Goal: Task Accomplishment & Management: Manage account settings

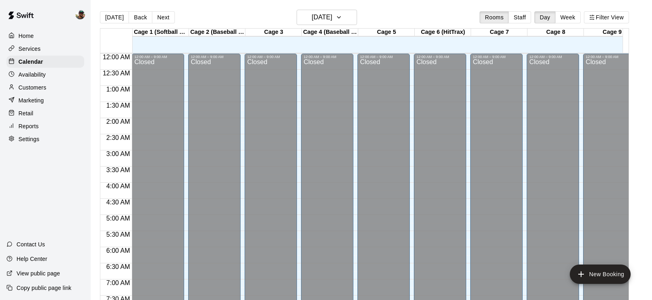
scroll to position [312, 0]
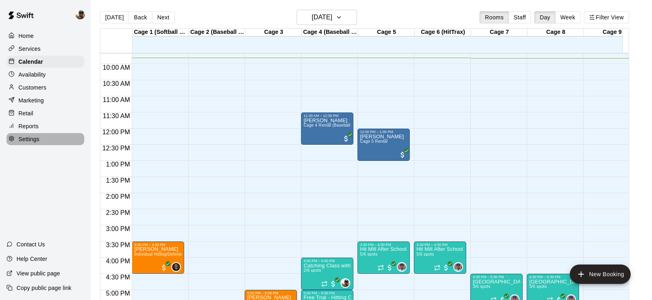
click at [35, 140] on p "Settings" at bounding box center [29, 139] width 21 height 8
select select "**"
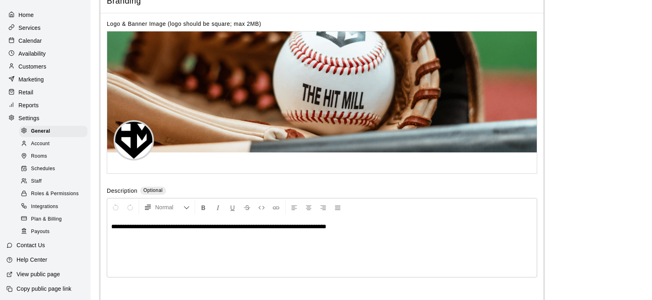
scroll to position [1715, 0]
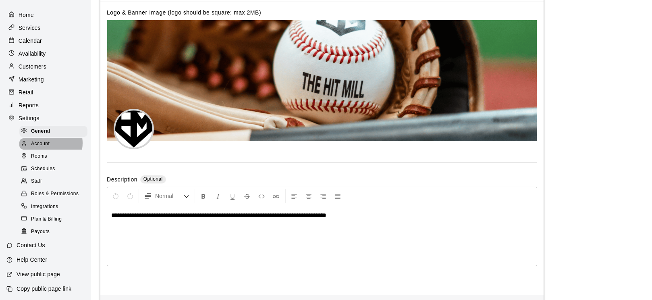
click at [47, 143] on span "Account" at bounding box center [40, 144] width 19 height 8
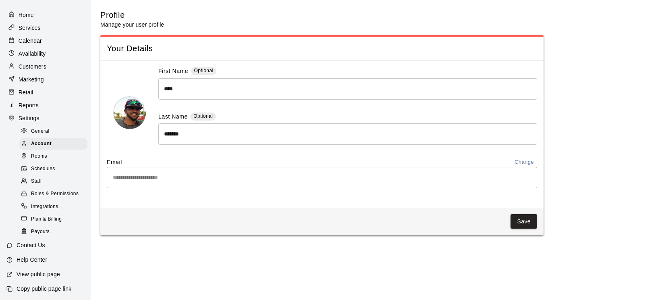
click at [53, 159] on div "Rooms" at bounding box center [53, 156] width 68 height 11
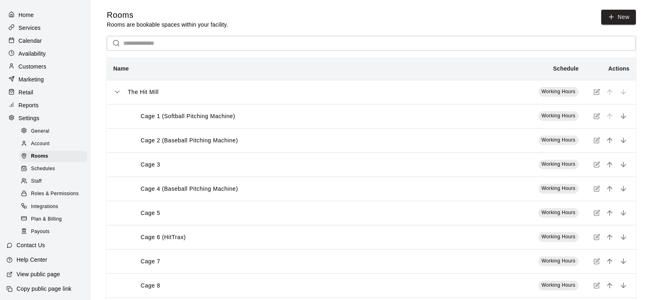
click at [48, 170] on span "Schedules" at bounding box center [43, 169] width 24 height 8
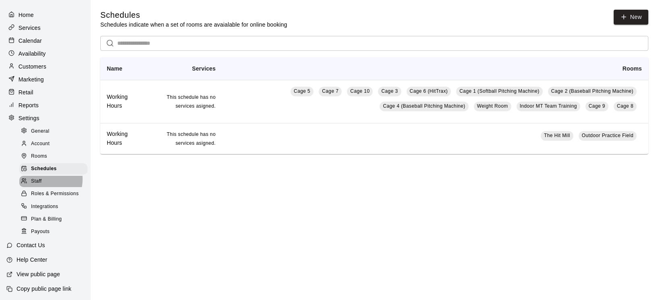
click at [44, 179] on div "Staff" at bounding box center [53, 181] width 68 height 11
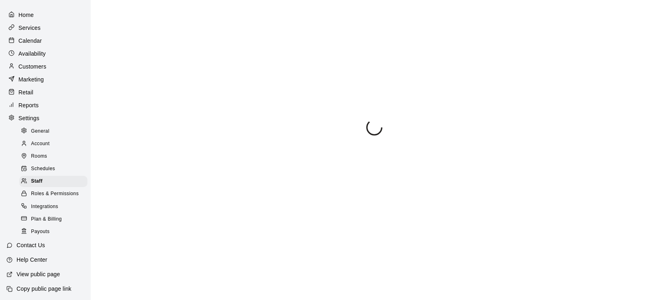
click at [44, 192] on span "Roles & Permissions" at bounding box center [55, 194] width 48 height 8
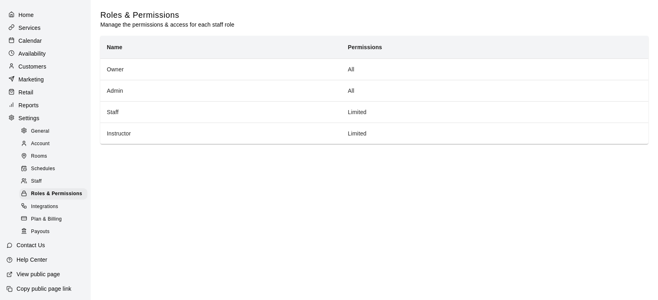
click at [39, 135] on span "General" at bounding box center [40, 131] width 19 height 8
select select "**"
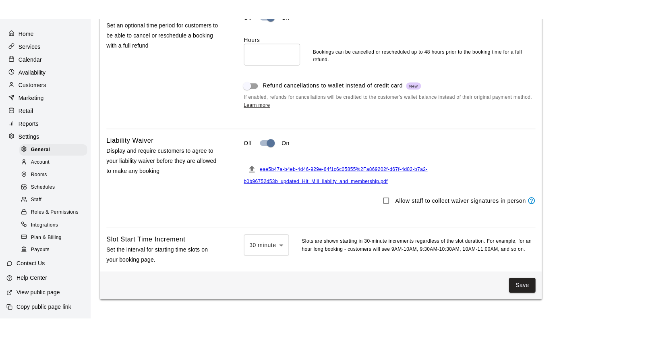
scroll to position [684, 0]
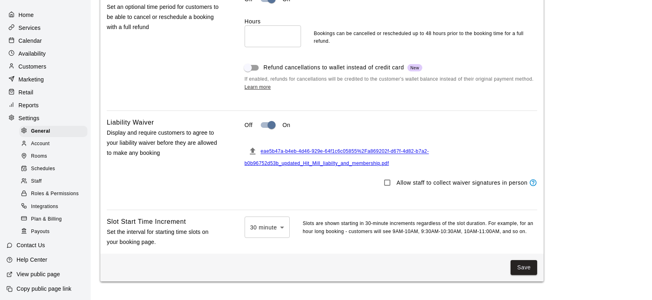
click at [277, 166] on span "eae5b47a-b4eb-4d46-929e-64f1c6c05855%2Fa869202f-d67f-4d82-b7a2-b0b96752d53b_upd…" at bounding box center [337, 158] width 185 height 18
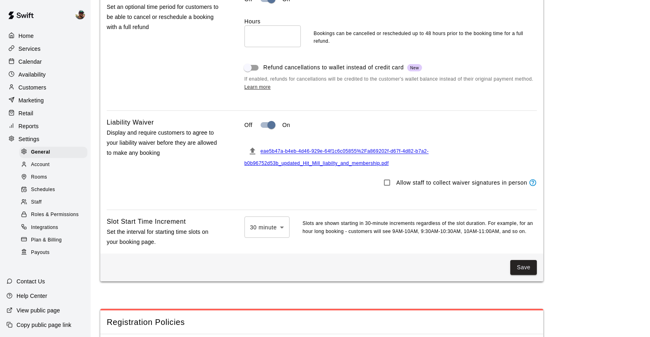
scroll to position [0, 0]
click at [35, 50] on p "Services" at bounding box center [30, 49] width 22 height 8
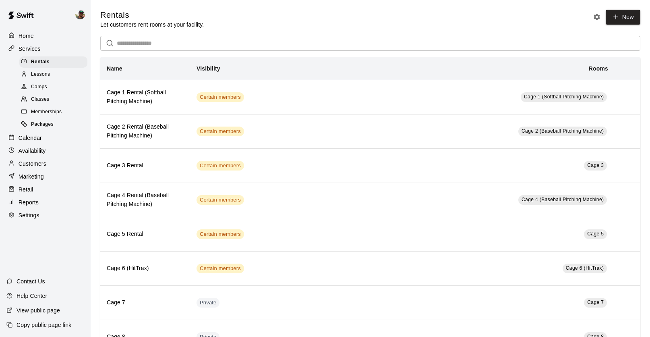
click at [46, 96] on span "Classes" at bounding box center [40, 99] width 18 height 8
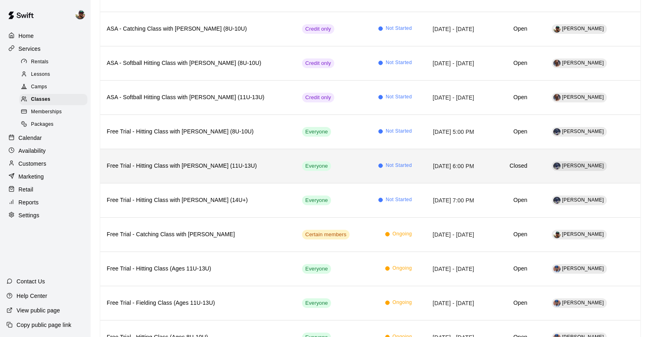
scroll to position [299, 0]
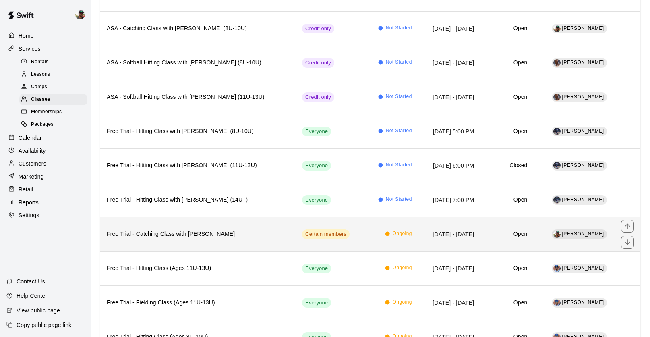
click at [238, 231] on h6 "Free Trial - Catching Class with Ben Boykin" at bounding box center [198, 234] width 183 height 9
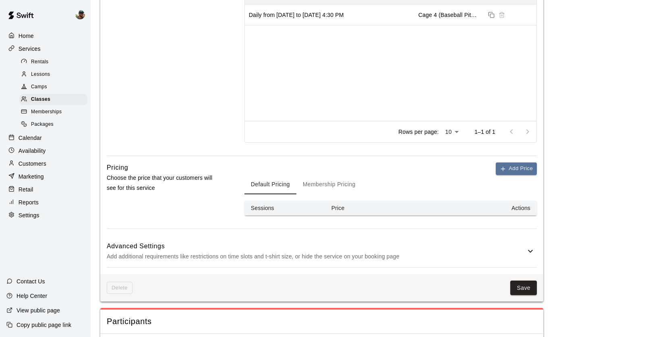
scroll to position [382, 0]
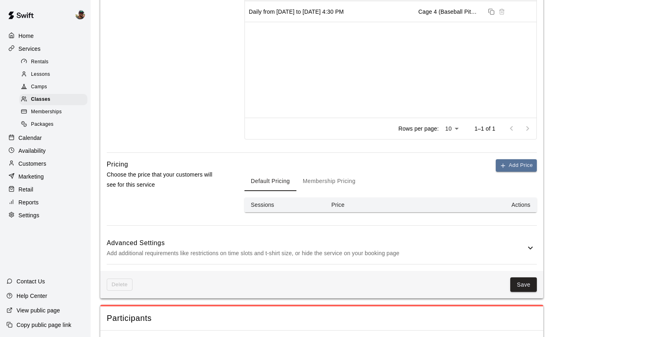
click at [335, 181] on button "Membership Pricing" at bounding box center [330, 181] width 66 height 19
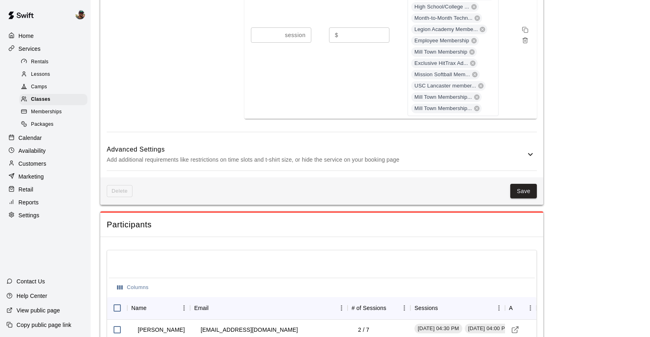
scroll to position [719, 0]
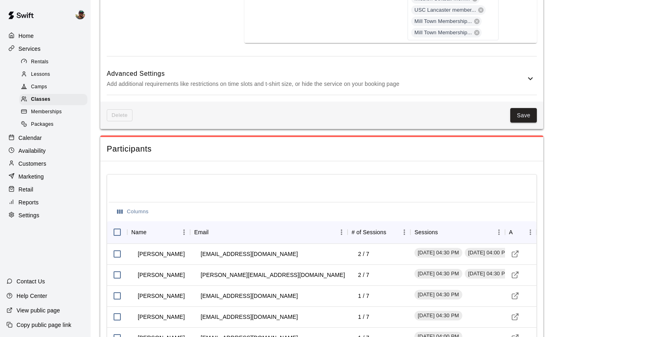
click at [522, 106] on div "Delete Save" at bounding box center [321, 116] width 443 height 28
click at [520, 120] on button "Save" at bounding box center [523, 115] width 27 height 15
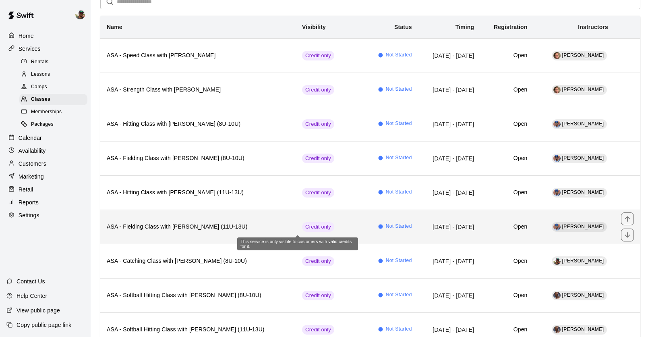
scroll to position [66, 0]
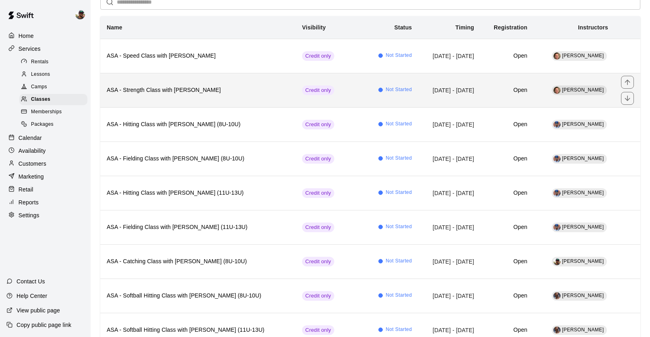
click at [191, 90] on h6 "ASA - Strength Class with Chris Jackson" at bounding box center [198, 90] width 183 height 9
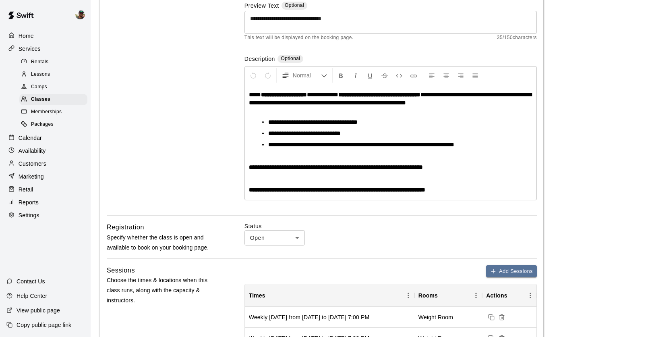
scroll to position [103, 0]
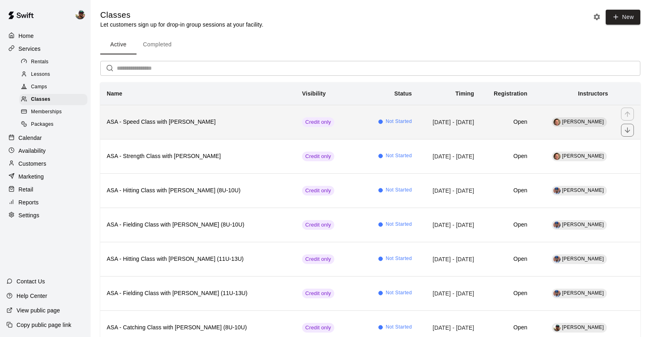
click at [192, 121] on h6 "ASA - Speed Class with Chris Jackson" at bounding box center [198, 122] width 183 height 9
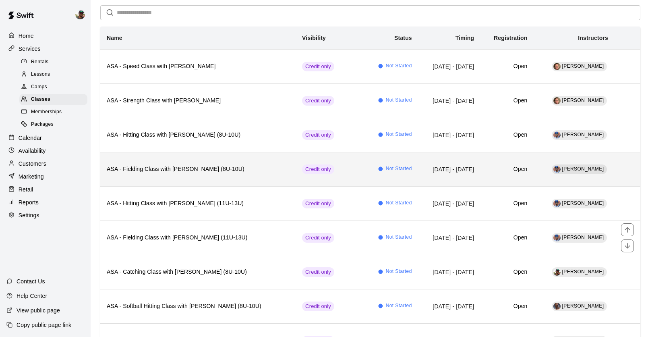
scroll to position [54, 0]
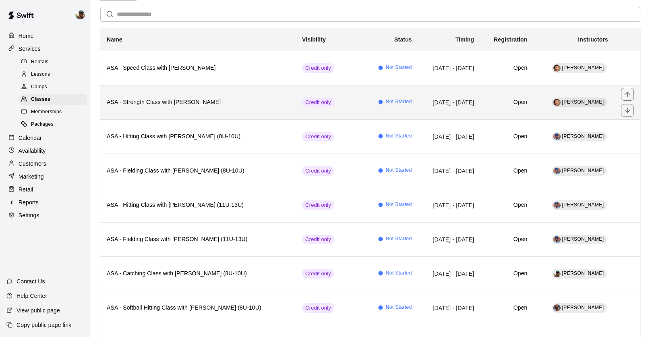
click at [296, 98] on td "Credit only" at bounding box center [330, 102] width 69 height 34
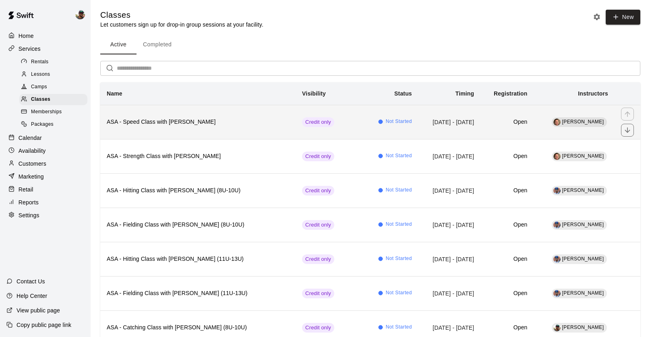
click at [171, 123] on h6 "ASA - Speed Class with Chris Jackson" at bounding box center [198, 122] width 183 height 9
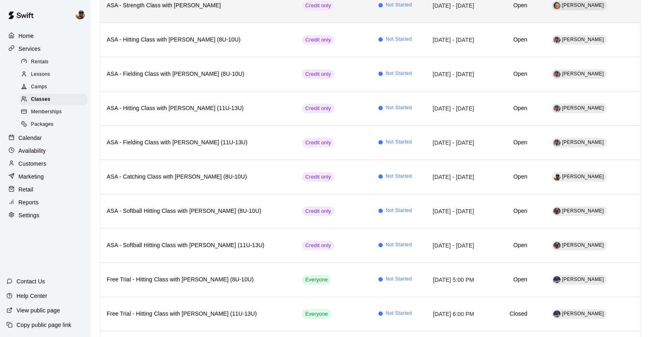
scroll to position [133, 0]
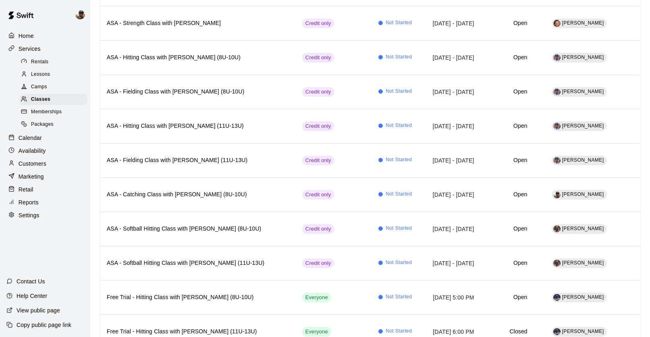
click at [37, 124] on span "Packages" at bounding box center [42, 124] width 23 height 8
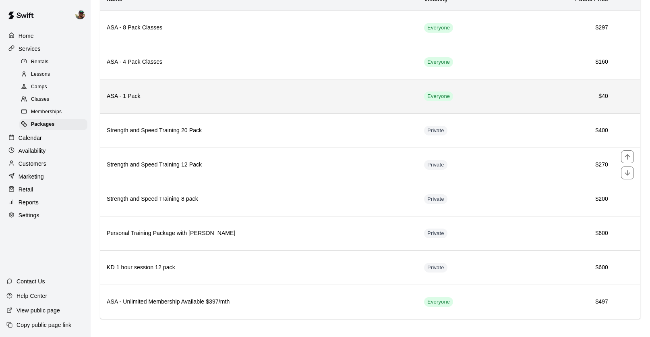
scroll to position [74, 0]
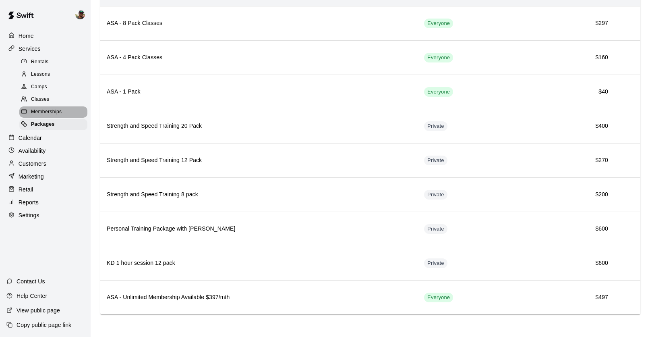
click at [46, 108] on div "Memberships" at bounding box center [53, 111] width 68 height 11
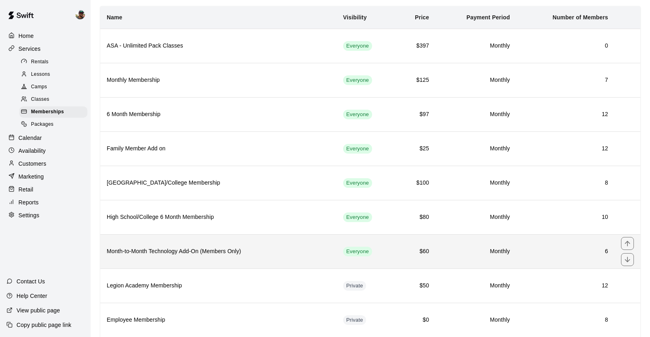
scroll to position [52, 0]
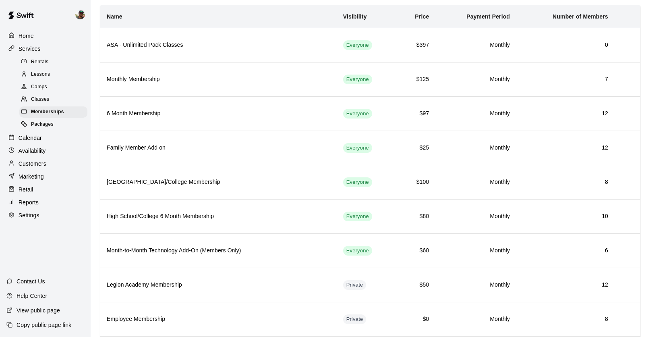
click at [62, 122] on div "Packages" at bounding box center [53, 124] width 68 height 11
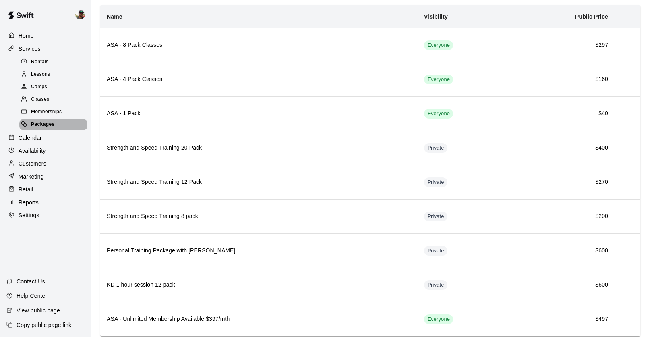
click at [62, 122] on div "Packages" at bounding box center [53, 124] width 68 height 11
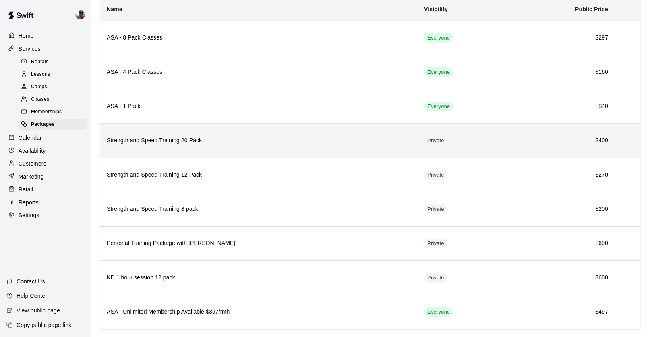
scroll to position [74, 0]
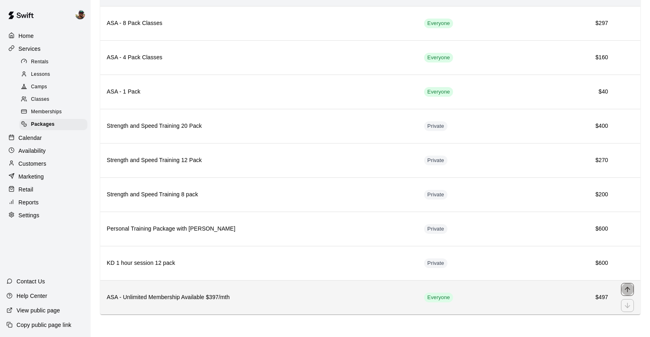
click at [629, 289] on icon "move item up" at bounding box center [628, 289] width 8 height 8
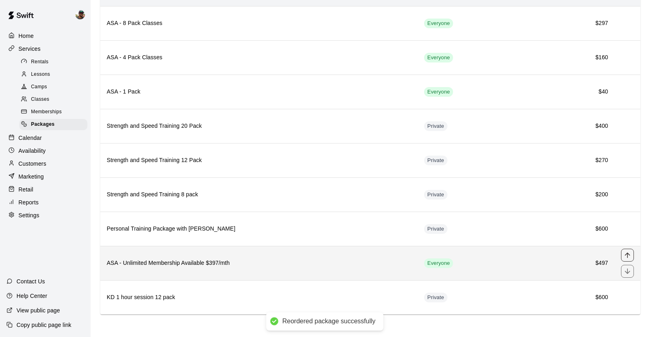
click at [626, 251] on icon "move item up" at bounding box center [628, 255] width 8 height 8
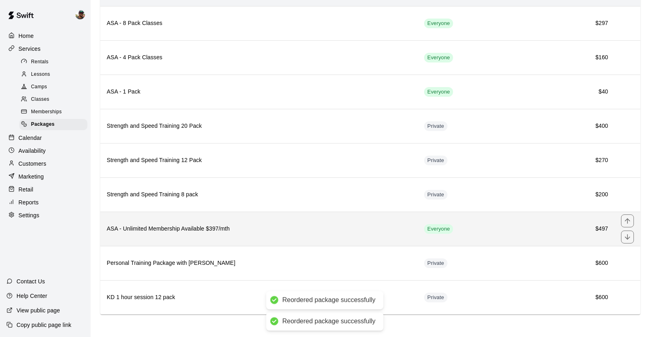
click at [624, 228] on div "simple table" at bounding box center [627, 228] width 13 height 29
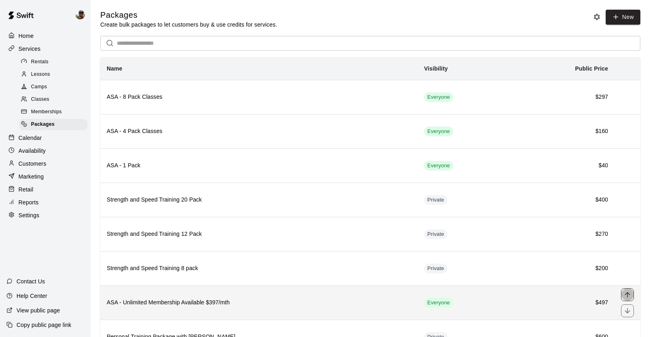
click at [625, 293] on icon "move item up" at bounding box center [628, 294] width 8 height 8
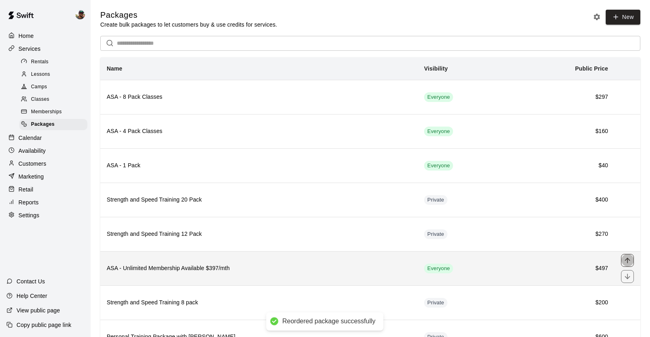
click at [626, 260] on icon "move item up" at bounding box center [628, 260] width 8 height 8
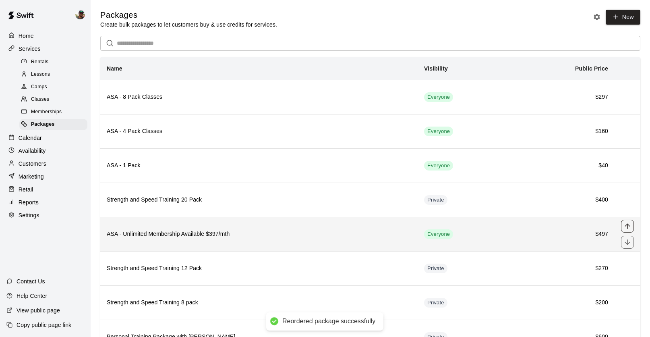
click at [626, 222] on icon "move item up" at bounding box center [628, 226] width 8 height 8
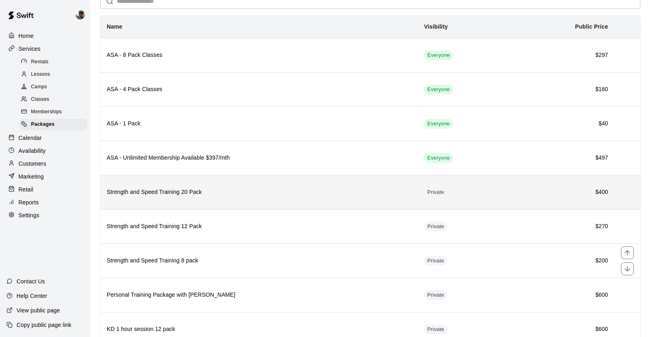
scroll to position [41, 0]
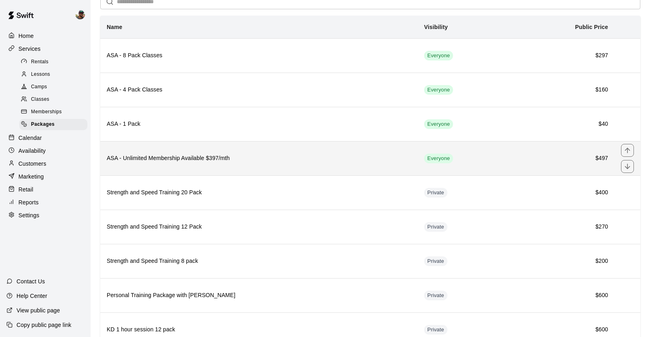
click at [168, 160] on h6 "ASA - Unlimited Membership Available $397/mth" at bounding box center [259, 158] width 305 height 9
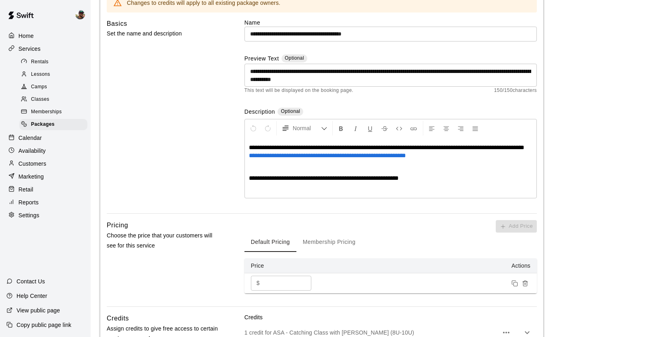
scroll to position [82, 0]
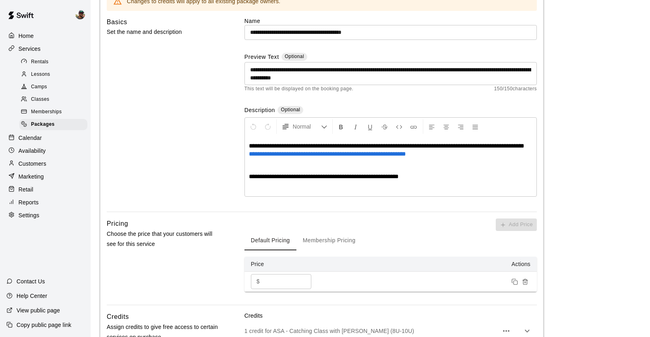
click at [370, 155] on span "**********" at bounding box center [327, 154] width 157 height 6
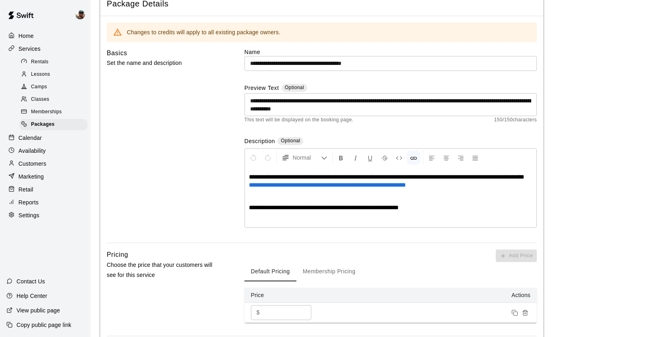
scroll to position [50, 0]
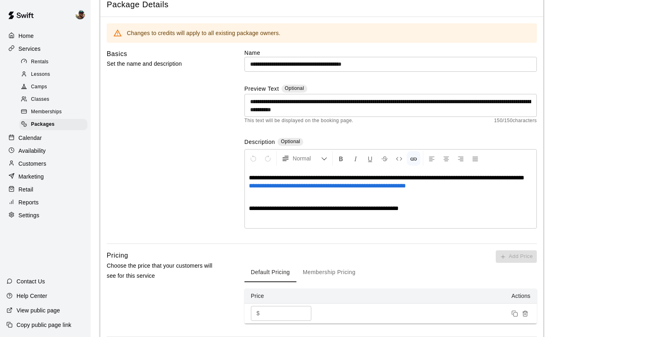
click at [40, 110] on span "Memberships" at bounding box center [46, 112] width 31 height 8
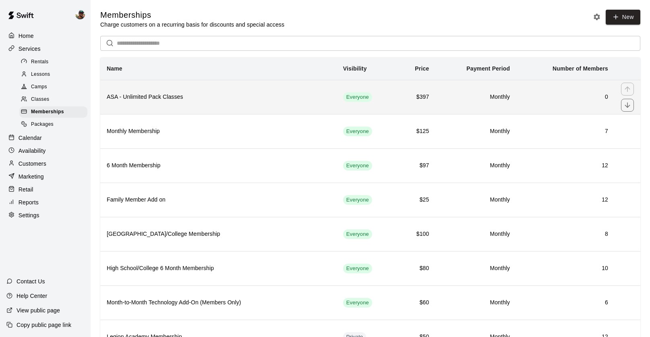
scroll to position [28, 0]
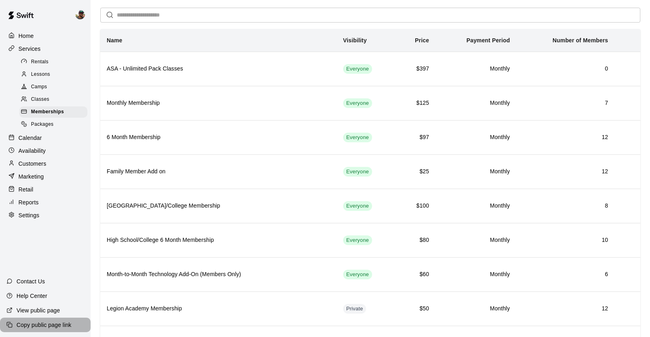
click at [58, 324] on p "Copy public page link" at bounding box center [44, 325] width 55 height 8
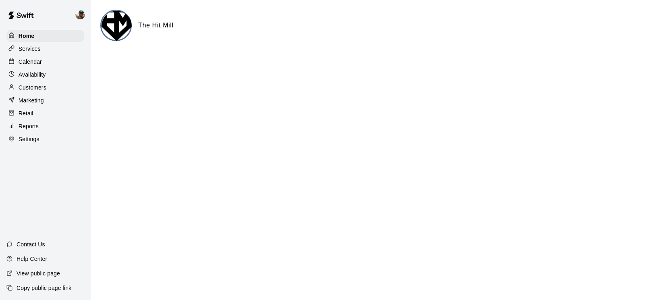
click at [31, 138] on p "Settings" at bounding box center [29, 139] width 21 height 8
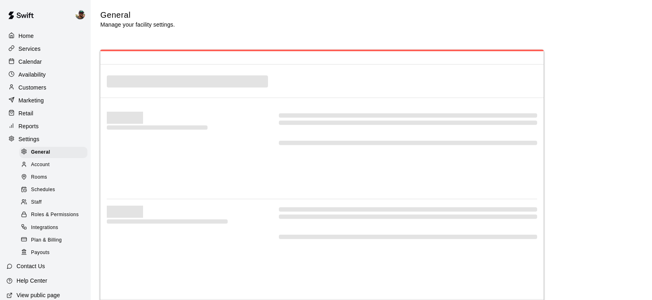
select select "**"
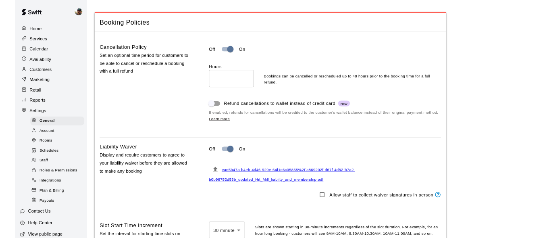
scroll to position [623, 0]
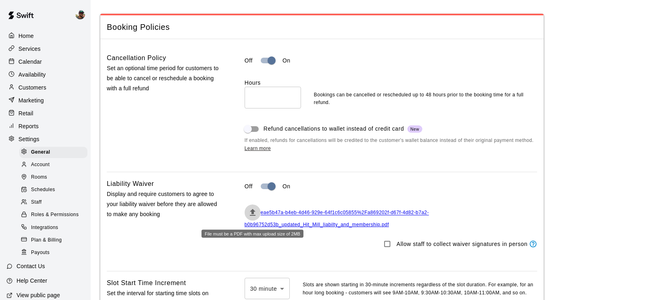
click at [254, 214] on icon "File must be a PDF with max upload size of 2MB" at bounding box center [253, 212] width 6 height 7
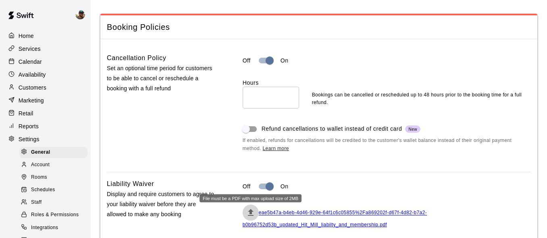
click at [32, 87] on p "Customers" at bounding box center [33, 87] width 28 height 8
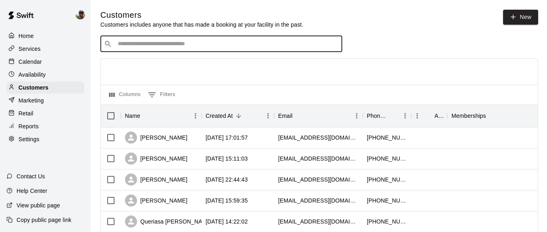
click at [147, 40] on input "Search customers by name or email" at bounding box center [226, 44] width 223 height 8
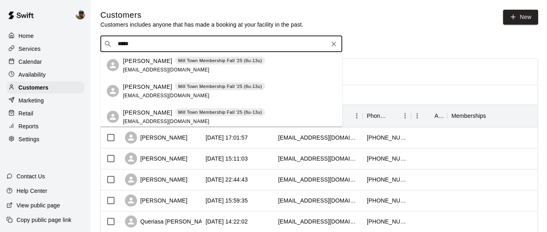
type input "******"
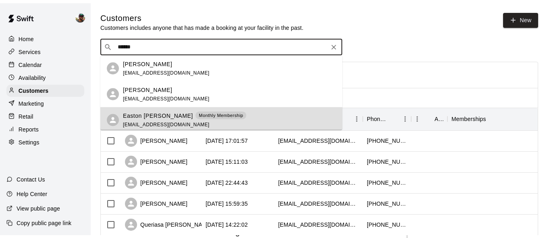
scroll to position [1, 0]
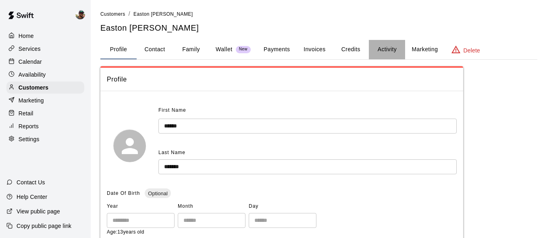
click at [399, 54] on button "Activity" at bounding box center [387, 49] width 36 height 19
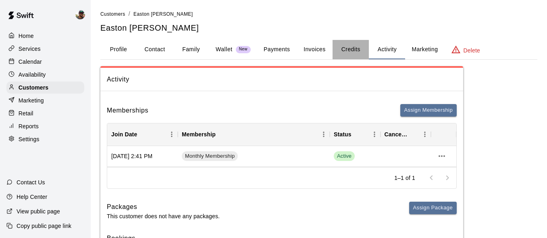
click at [349, 41] on button "Credits" at bounding box center [350, 49] width 36 height 19
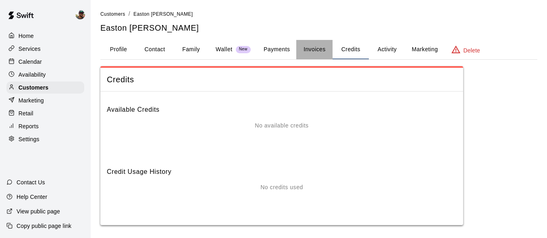
click at [308, 51] on button "Invoices" at bounding box center [314, 49] width 36 height 19
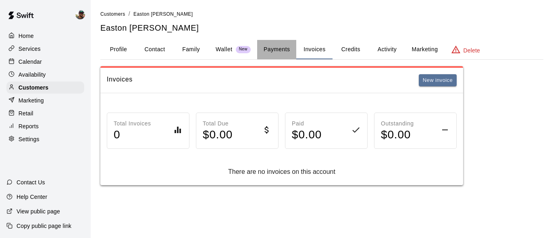
click at [281, 48] on button "Payments" at bounding box center [276, 49] width 39 height 19
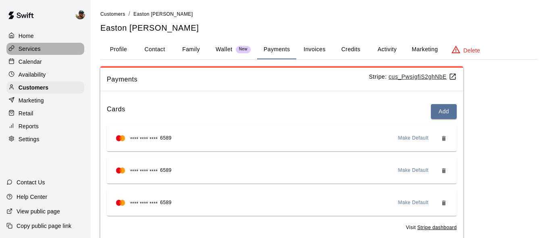
click at [38, 49] on p "Services" at bounding box center [30, 49] width 22 height 8
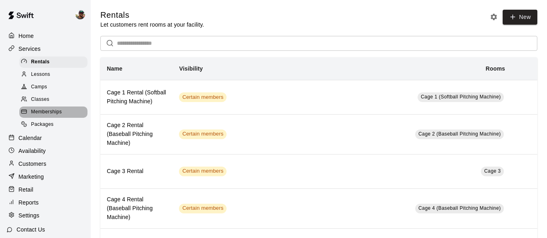
click at [59, 106] on div "Memberships" at bounding box center [53, 111] width 68 height 11
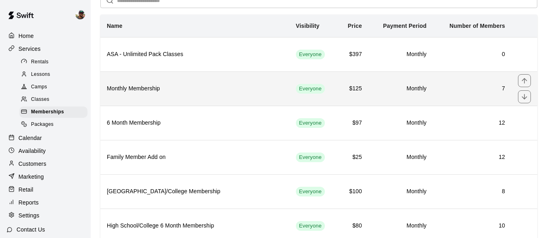
scroll to position [57, 0]
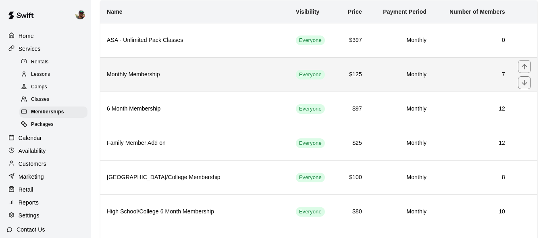
click at [179, 71] on h6 "Monthly Membership" at bounding box center [195, 74] width 176 height 9
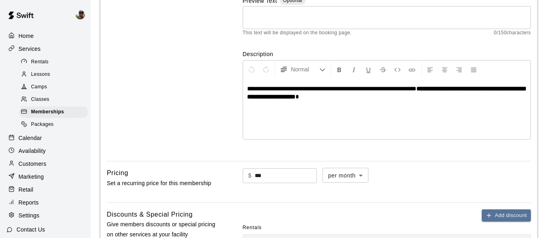
scroll to position [116, 0]
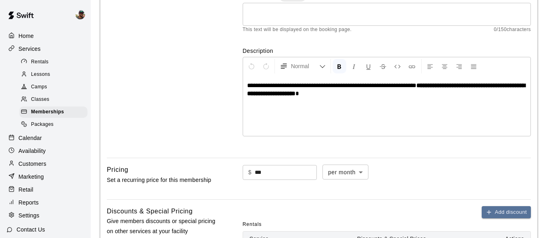
click at [388, 95] on strong "**********" at bounding box center [386, 89] width 278 height 14
click at [394, 94] on p "**********" at bounding box center [386, 89] width 279 height 16
drag, startPoint x: 285, startPoint y: 116, endPoint x: 236, endPoint y: 114, distance: 49.2
click at [236, 114] on div "**********" at bounding box center [319, 55] width 424 height 194
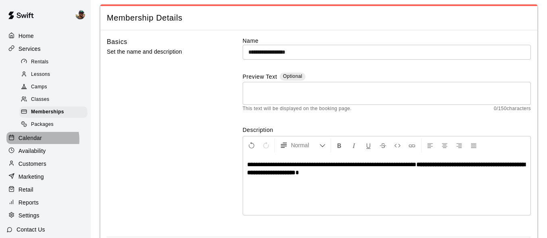
click at [35, 139] on p "Calendar" at bounding box center [30, 138] width 23 height 8
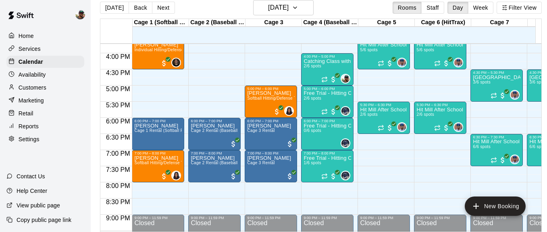
scroll to position [514, 0]
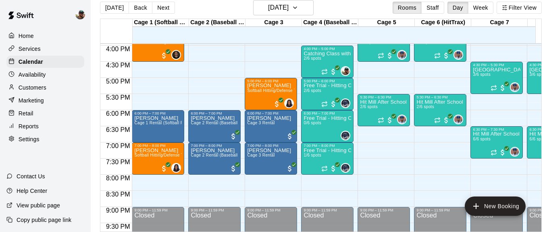
click at [37, 74] on p "Availability" at bounding box center [32, 75] width 27 height 8
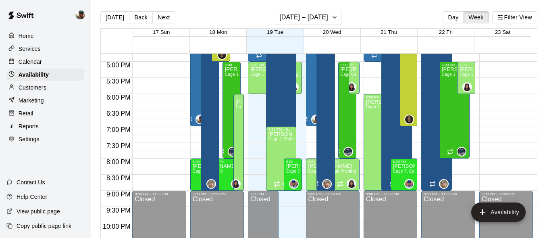
scroll to position [530, 0]
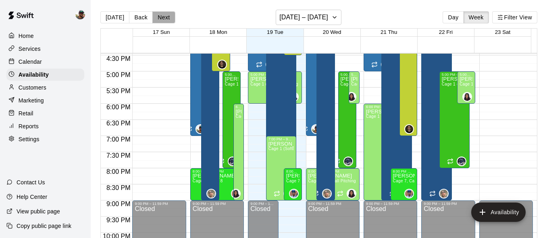
click at [160, 16] on button "Next" at bounding box center [163, 17] width 23 height 12
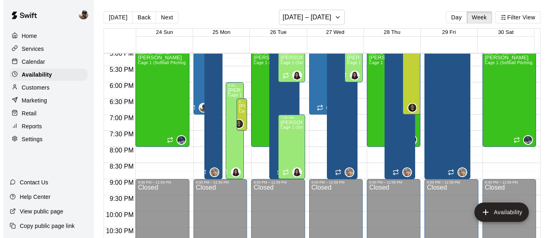
scroll to position [553, 0]
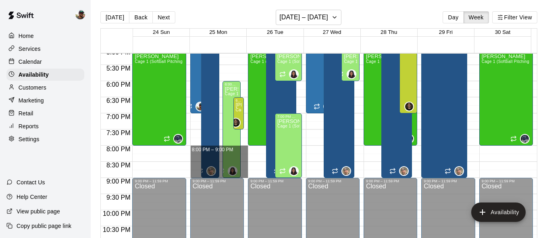
drag, startPoint x: 243, startPoint y: 149, endPoint x: 241, endPoint y: 174, distance: 24.6
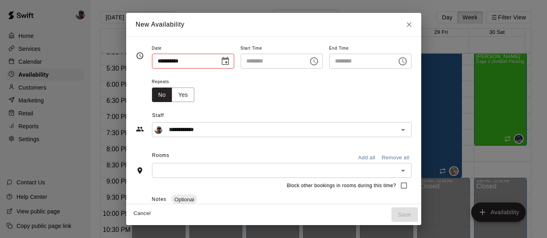
type input "**********"
type input "********"
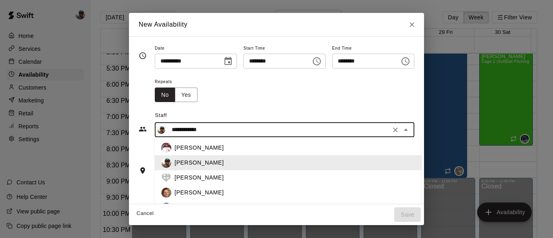
click at [230, 125] on input "**********" at bounding box center [278, 129] width 220 height 10
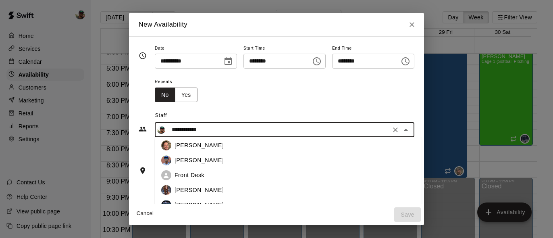
scroll to position [46, 0]
click at [220, 159] on div "Francis Grullon" at bounding box center [294, 161] width 241 height 8
type input "**********"
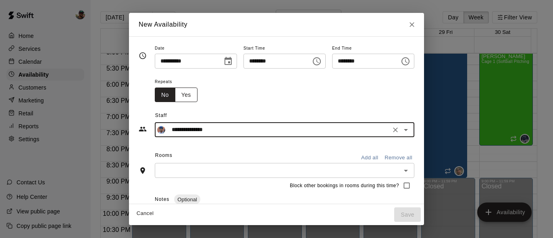
click at [178, 94] on button "Yes" at bounding box center [186, 94] width 23 height 15
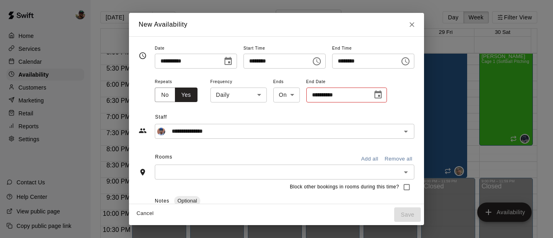
click at [374, 94] on icon "Choose date" at bounding box center [377, 94] width 7 height 8
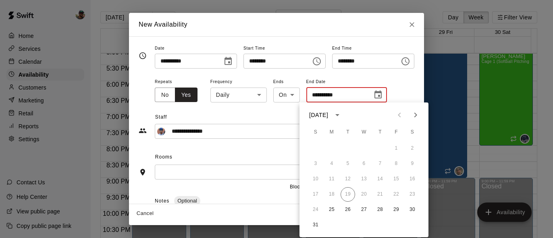
click at [252, 90] on body "Home Services Calendar Availability Customers Marketing Retail Reports Settings…" at bounding box center [276, 125] width 553 height 251
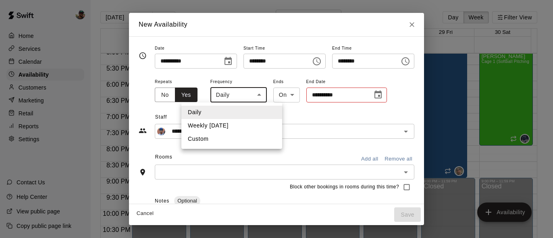
click at [238, 124] on li "Weekly on Monday" at bounding box center [231, 125] width 101 height 13
type input "******"
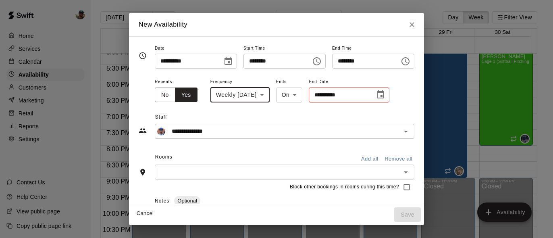
click at [384, 92] on icon "Choose date" at bounding box center [380, 94] width 7 height 8
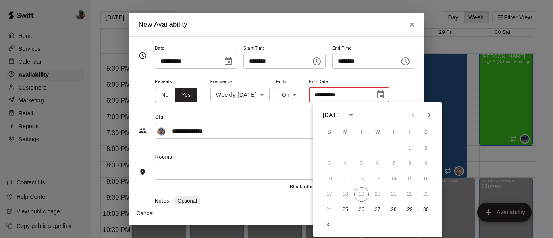
click at [431, 117] on icon "Next month" at bounding box center [429, 115] width 10 height 10
click at [430, 117] on icon "Next month" at bounding box center [429, 115] width 10 height 10
click at [345, 209] on button "24" at bounding box center [345, 209] width 15 height 15
type input "**********"
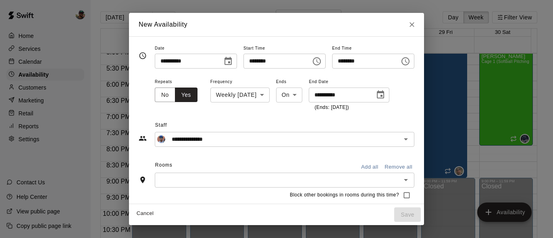
click at [369, 167] on button "Add all" at bounding box center [370, 167] width 26 height 12
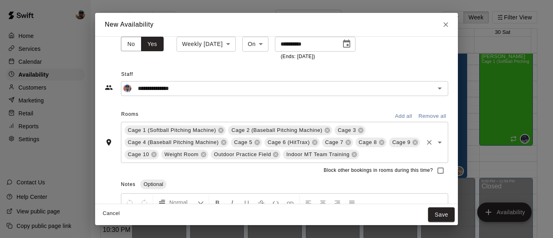
scroll to position [59, 0]
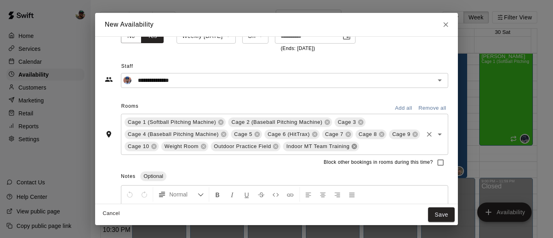
click at [357, 146] on icon at bounding box center [354, 145] width 5 height 5
click at [206, 146] on icon at bounding box center [203, 145] width 5 height 5
click at [156, 147] on icon at bounding box center [153, 145] width 5 height 5
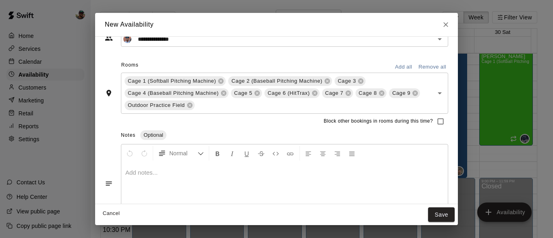
scroll to position [102, 0]
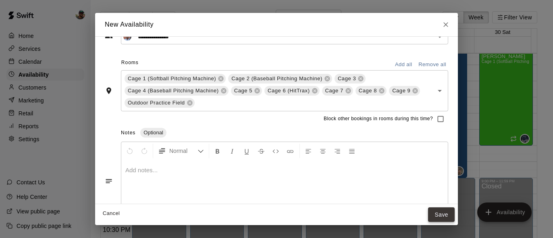
click at [442, 215] on button "Save" at bounding box center [441, 214] width 27 height 15
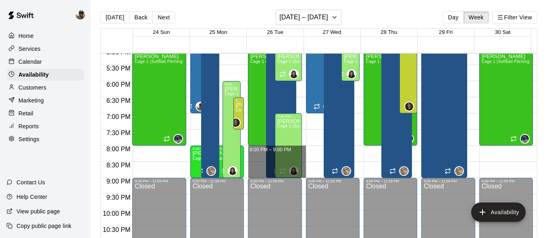
drag, startPoint x: 300, startPoint y: 147, endPoint x: 297, endPoint y: 174, distance: 27.5
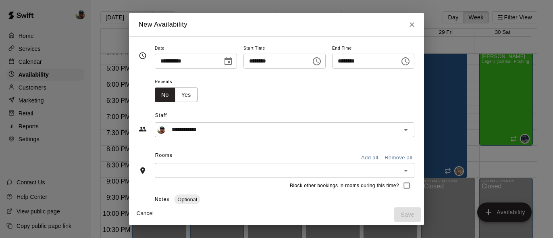
click at [223, 62] on icon "Choose date, selected date is Aug 26, 2025" at bounding box center [228, 61] width 10 height 10
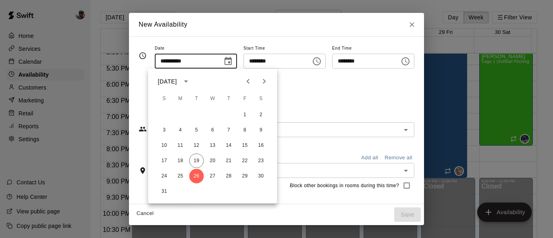
click at [265, 79] on icon "Next month" at bounding box center [264, 82] width 10 height 10
click at [198, 172] on button "25" at bounding box center [196, 176] width 15 height 15
type input "**********"
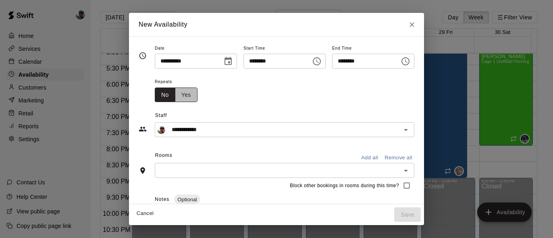
click at [175, 94] on button "Yes" at bounding box center [186, 94] width 23 height 15
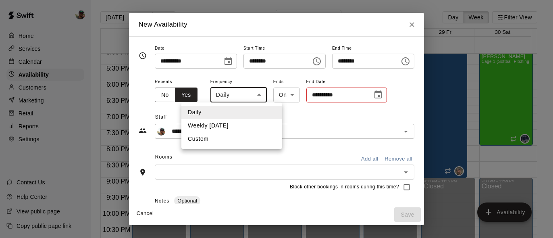
click at [255, 95] on body "Home Services Calendar Availability Customers Marketing Retail Reports Settings…" at bounding box center [276, 125] width 553 height 251
click at [239, 123] on li "Weekly on Tuesday" at bounding box center [231, 125] width 101 height 13
type input "******"
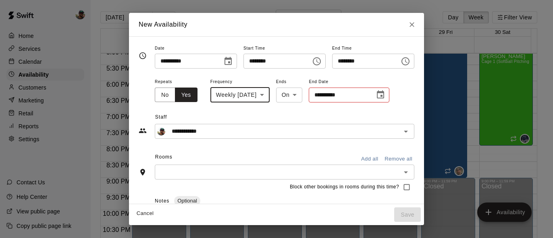
click at [385, 96] on icon "Choose date" at bounding box center [380, 95] width 10 height 10
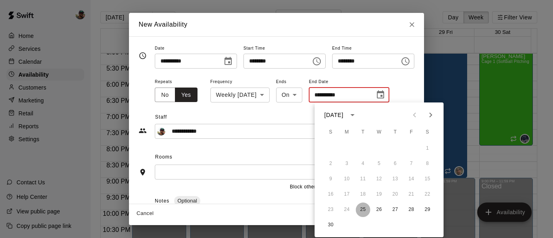
click at [361, 205] on button "25" at bounding box center [363, 209] width 15 height 15
type input "**********"
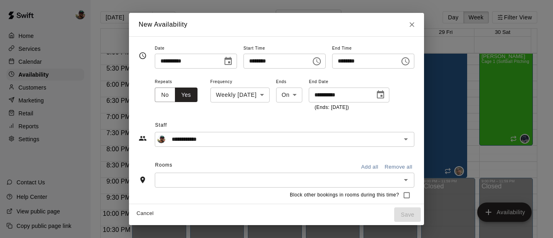
click at [224, 59] on icon "Choose date, selected date is Nov 25, 2025" at bounding box center [227, 61] width 7 height 8
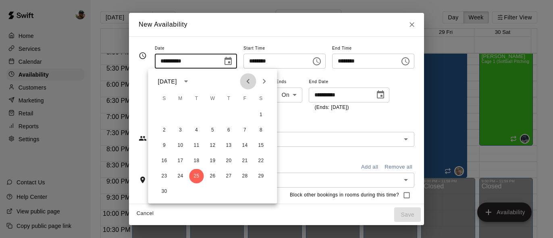
click at [251, 81] on icon "Previous month" at bounding box center [248, 82] width 10 height 10
click at [197, 158] on button "19" at bounding box center [196, 160] width 15 height 15
type input "**********"
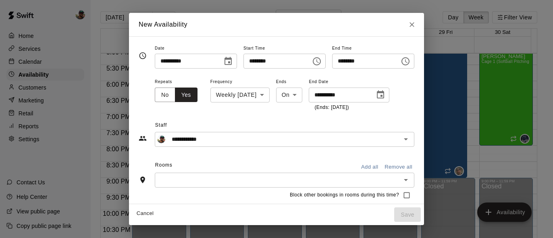
click at [366, 163] on button "Add all" at bounding box center [370, 167] width 26 height 12
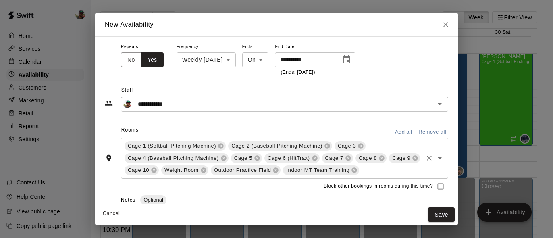
scroll to position [37, 0]
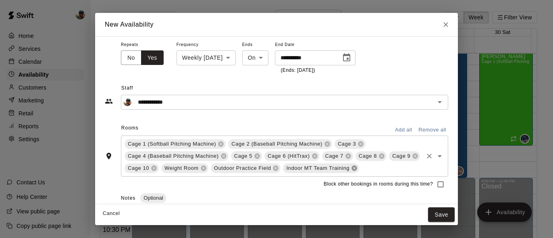
click at [357, 168] on icon at bounding box center [354, 167] width 5 height 5
click at [206, 166] on icon at bounding box center [203, 167] width 5 height 5
click at [157, 168] on icon at bounding box center [154, 168] width 6 height 6
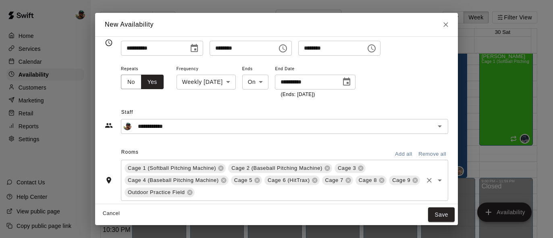
scroll to position [14, 0]
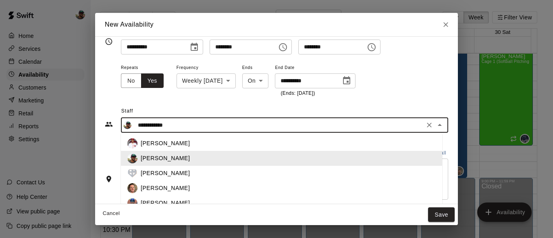
click at [258, 122] on input "**********" at bounding box center [278, 125] width 287 height 10
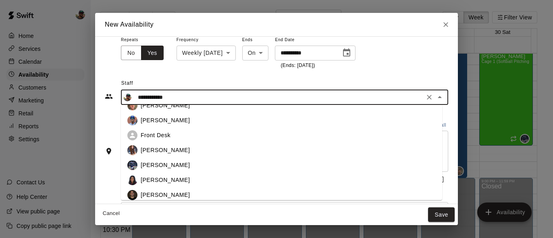
scroll to position [41, 0]
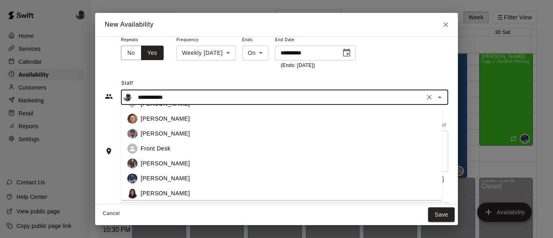
click at [177, 134] on p "Francis Grullon" at bounding box center [165, 133] width 49 height 8
type input "**********"
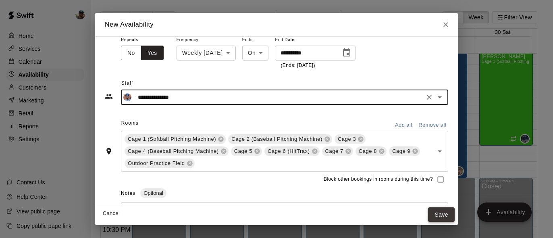
click at [438, 212] on button "Save" at bounding box center [441, 214] width 27 height 15
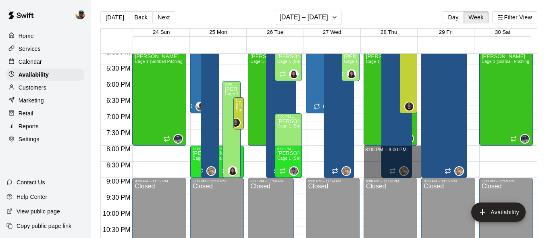
drag, startPoint x: 368, startPoint y: 149, endPoint x: 367, endPoint y: 172, distance: 23.0
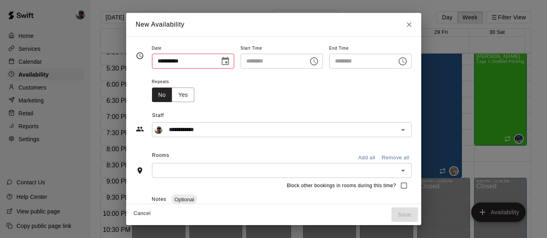
type input "**********"
type input "********"
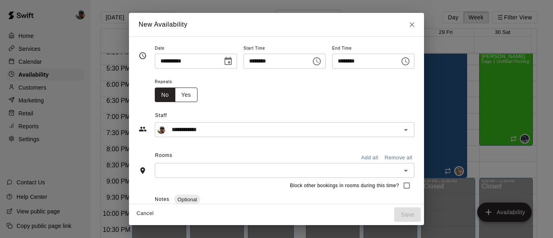
click at [181, 95] on button "Yes" at bounding box center [186, 94] width 23 height 15
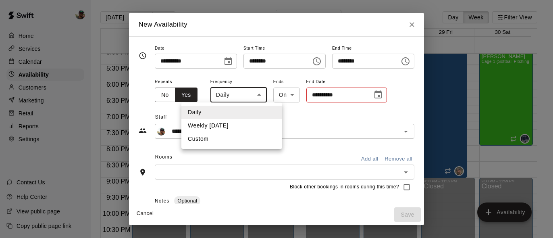
click at [245, 95] on body "Home Services Calendar Availability Customers Marketing Retail Reports Settings…" at bounding box center [276, 125] width 553 height 251
click at [239, 124] on li "Weekly on Thursday" at bounding box center [231, 125] width 101 height 13
type input "******"
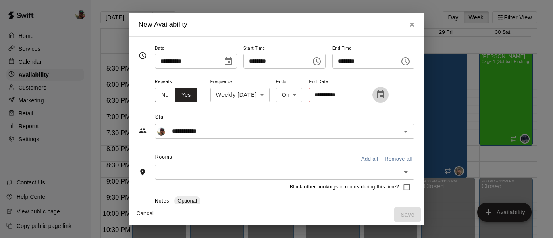
click at [385, 97] on icon "Choose date" at bounding box center [380, 95] width 10 height 10
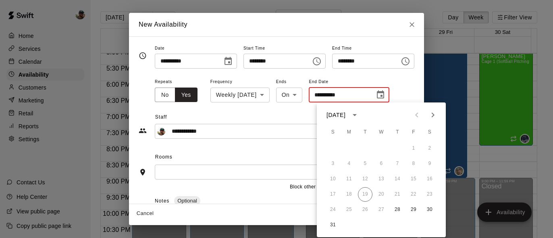
click at [410, 81] on div "**********" at bounding box center [284, 90] width 259 height 27
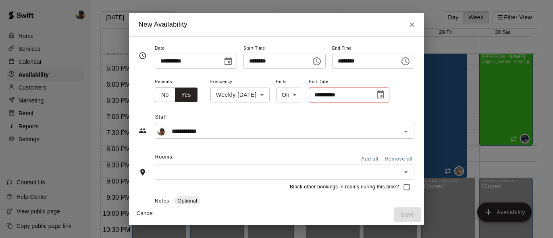
click at [385, 95] on icon "Choose date" at bounding box center [380, 95] width 10 height 10
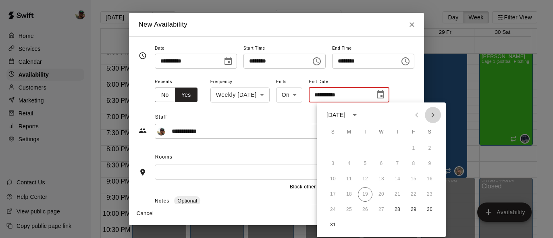
click at [430, 116] on icon "Next month" at bounding box center [433, 115] width 10 height 10
click at [415, 115] on icon "Previous month" at bounding box center [417, 115] width 10 height 10
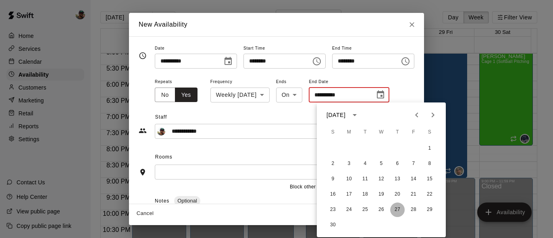
click at [398, 212] on button "27" at bounding box center [397, 209] width 15 height 15
type input "**********"
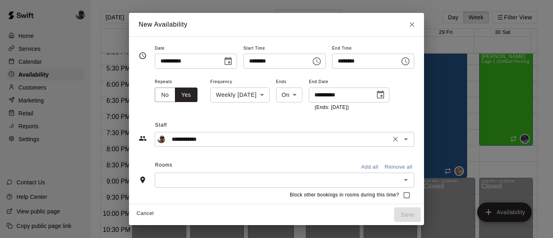
click at [307, 141] on input "**********" at bounding box center [278, 139] width 220 height 10
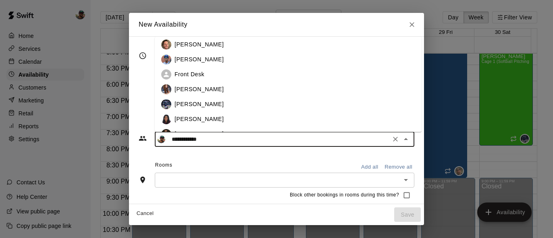
scroll to position [44, 0]
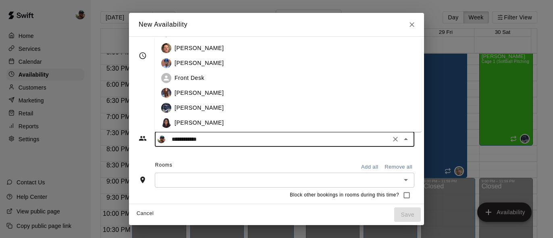
click at [216, 59] on div "Francis Grullon" at bounding box center [294, 63] width 241 height 8
type input "**********"
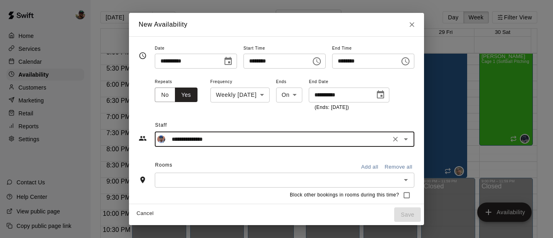
click at [361, 164] on button "Add all" at bounding box center [370, 167] width 26 height 12
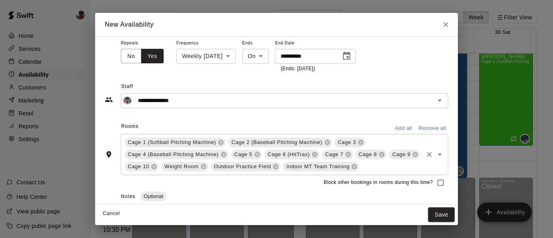
scroll to position [43, 0]
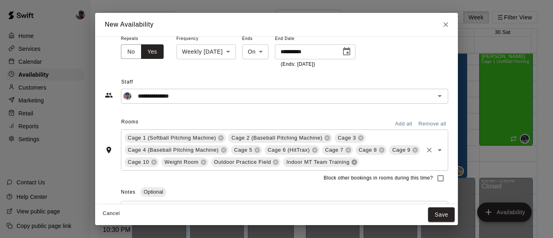
click at [357, 162] on icon at bounding box center [354, 161] width 5 height 5
click at [206, 164] on icon at bounding box center [203, 161] width 5 height 5
click at [156, 162] on icon at bounding box center [153, 161] width 5 height 5
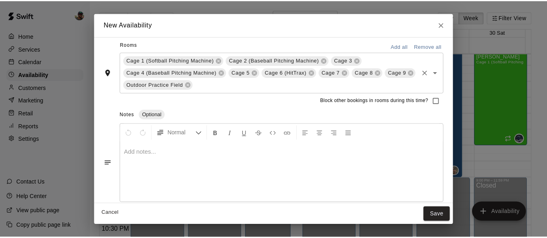
scroll to position [121, 0]
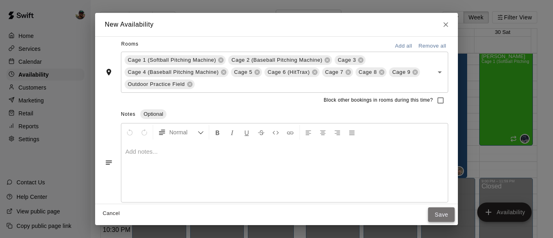
click at [440, 216] on button "Save" at bounding box center [441, 214] width 27 height 15
